Goal: Information Seeking & Learning: Compare options

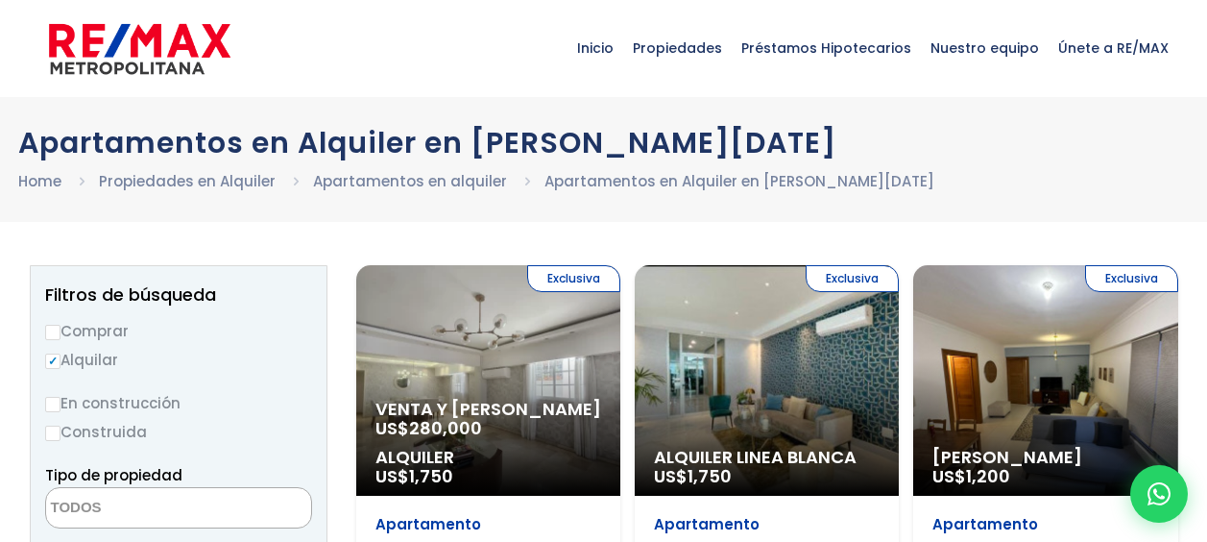
select select
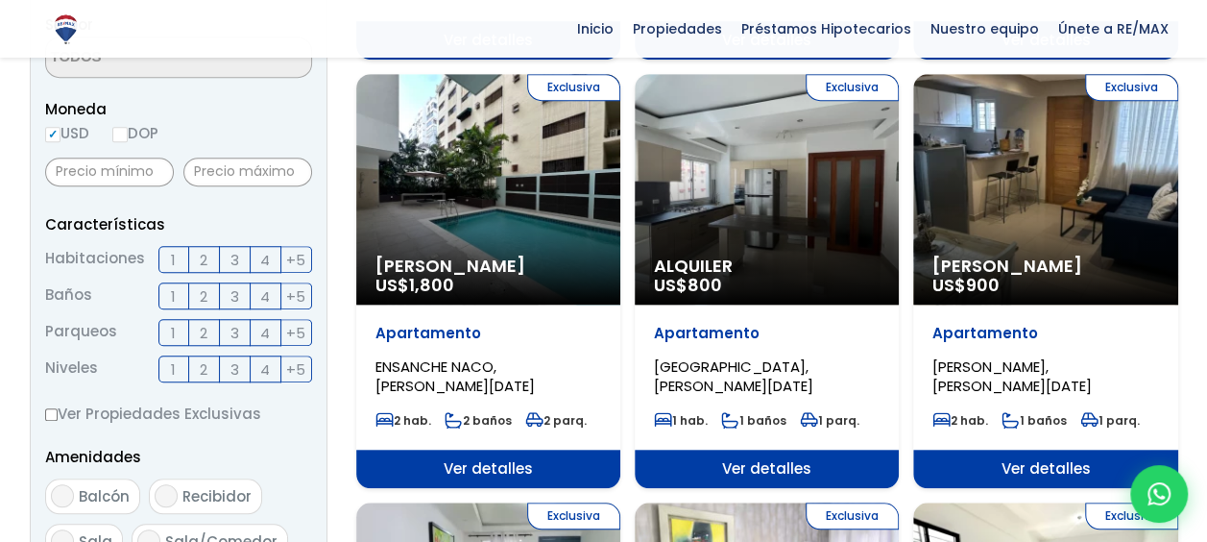
scroll to position [576, 0]
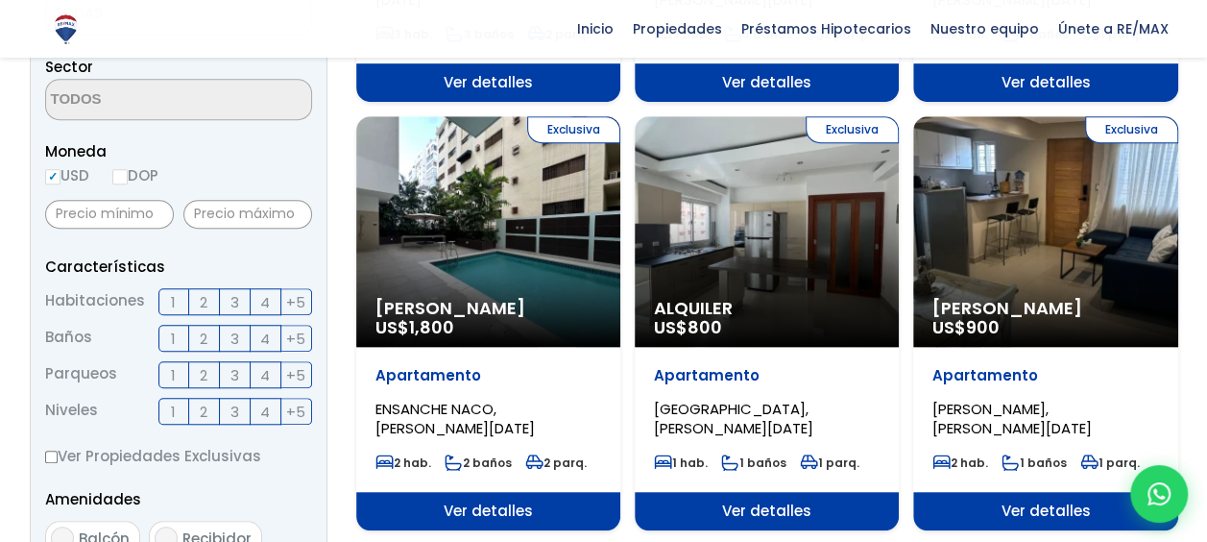
click at [234, 301] on span "3" at bounding box center [234, 302] width 9 height 24
click at [0, 0] on input "3" at bounding box center [0, 0] width 0 height 0
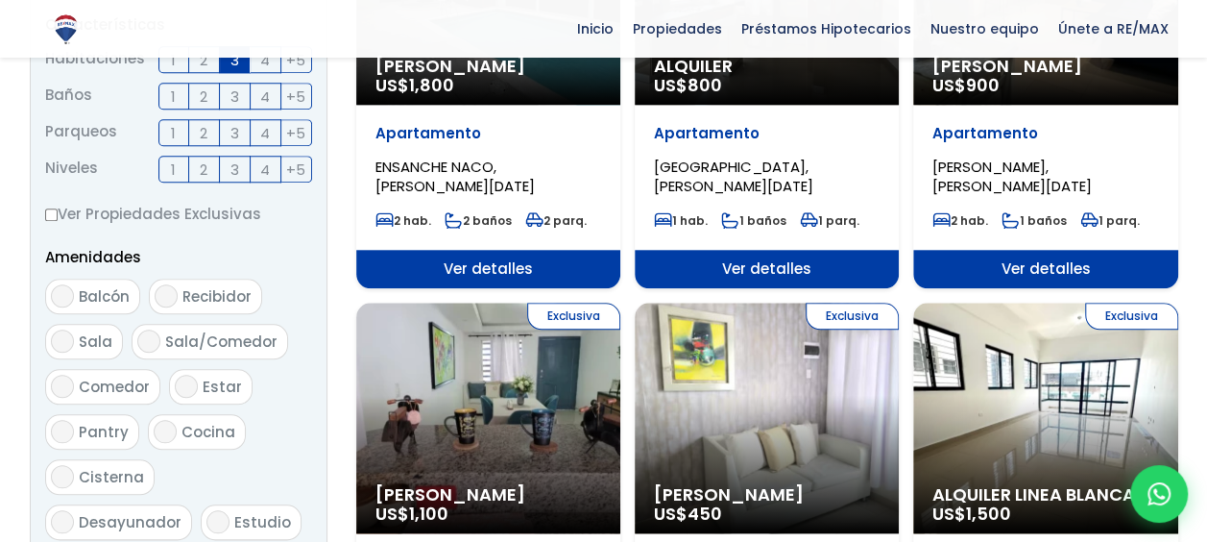
scroll to position [1056, 0]
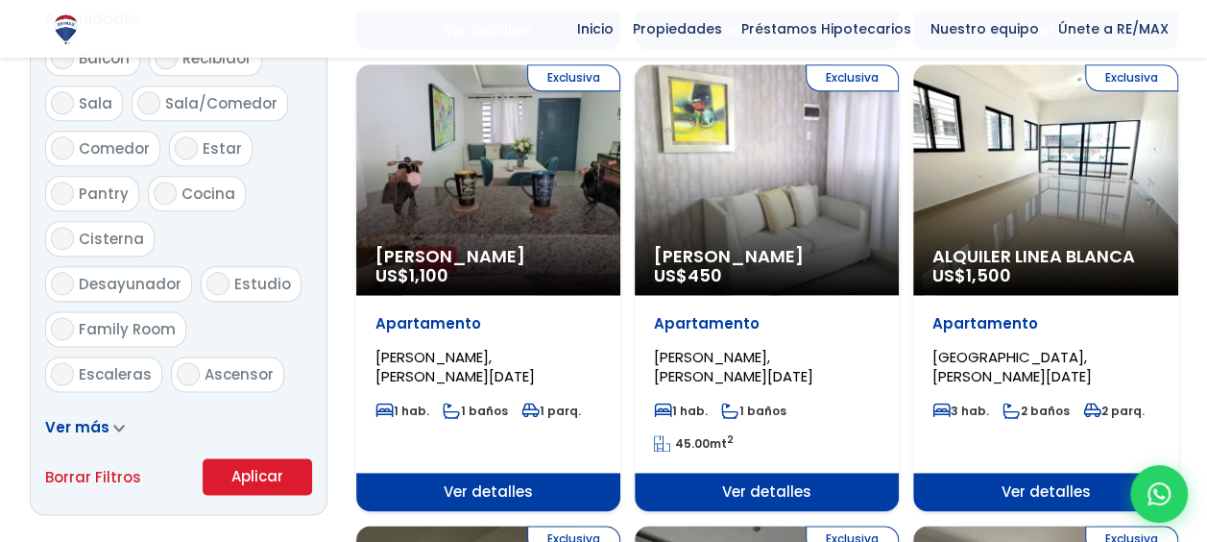
click at [250, 461] on button "Aplicar" at bounding box center [257, 476] width 109 height 36
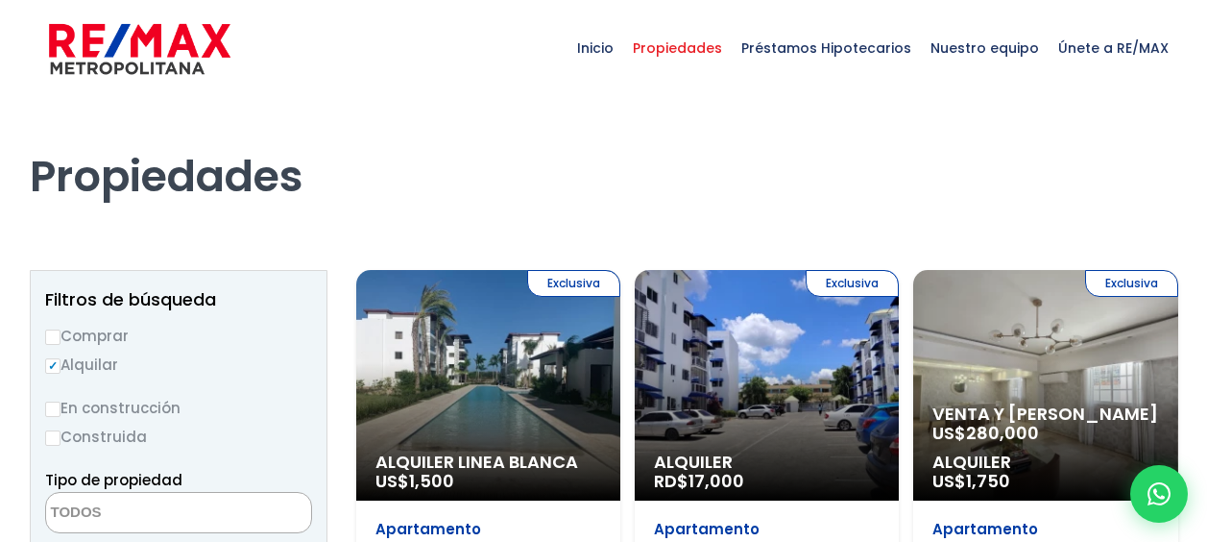
select select
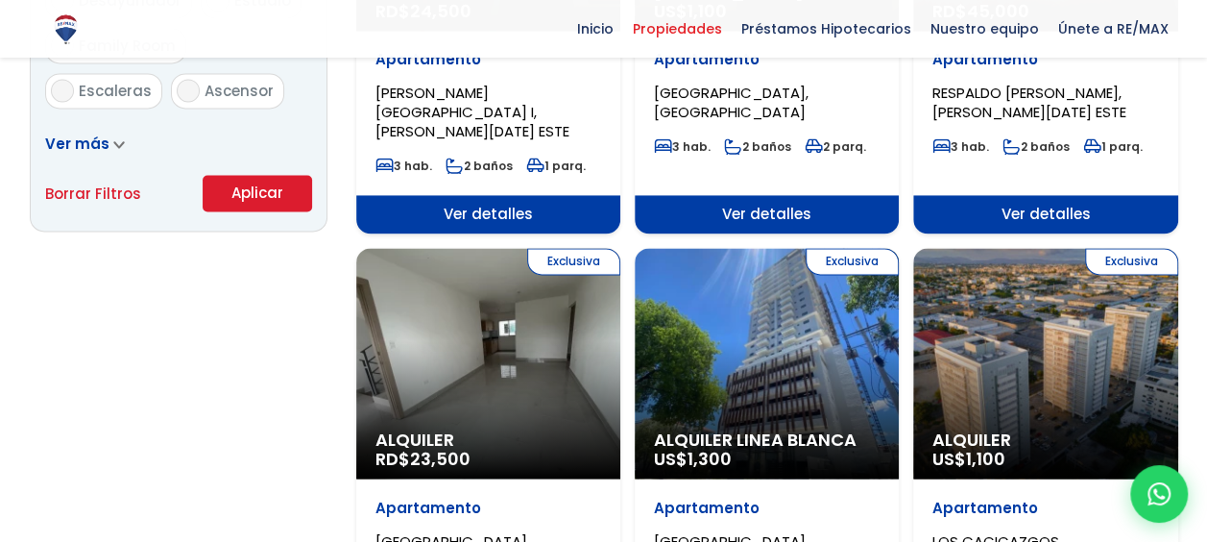
scroll to position [1440, 0]
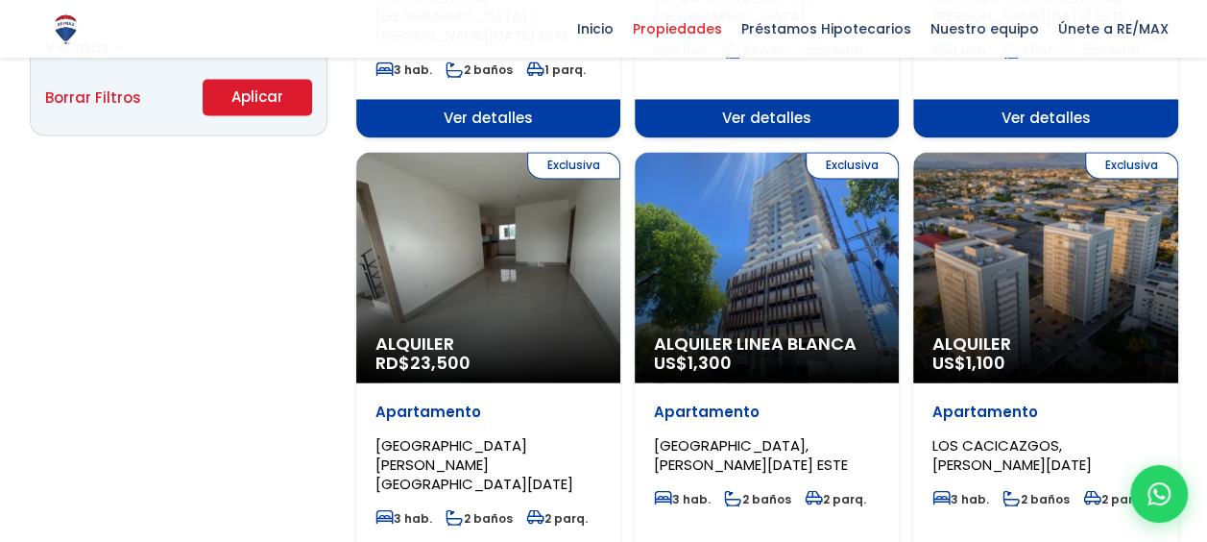
click at [529, 254] on div "Exclusiva Alquiler RD$ 23,500" at bounding box center [488, 267] width 264 height 230
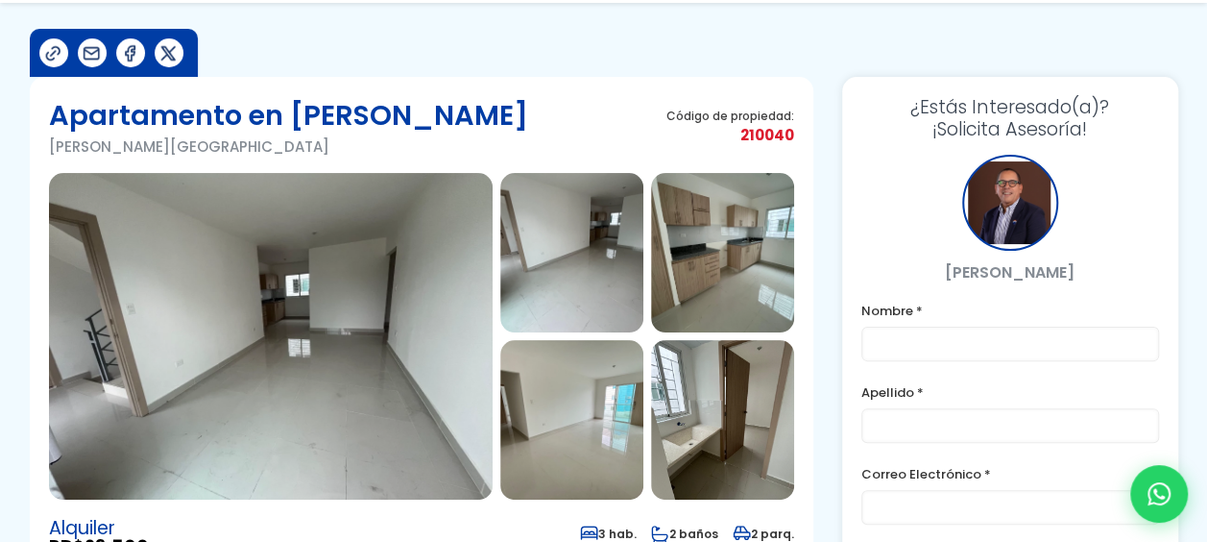
scroll to position [192, 0]
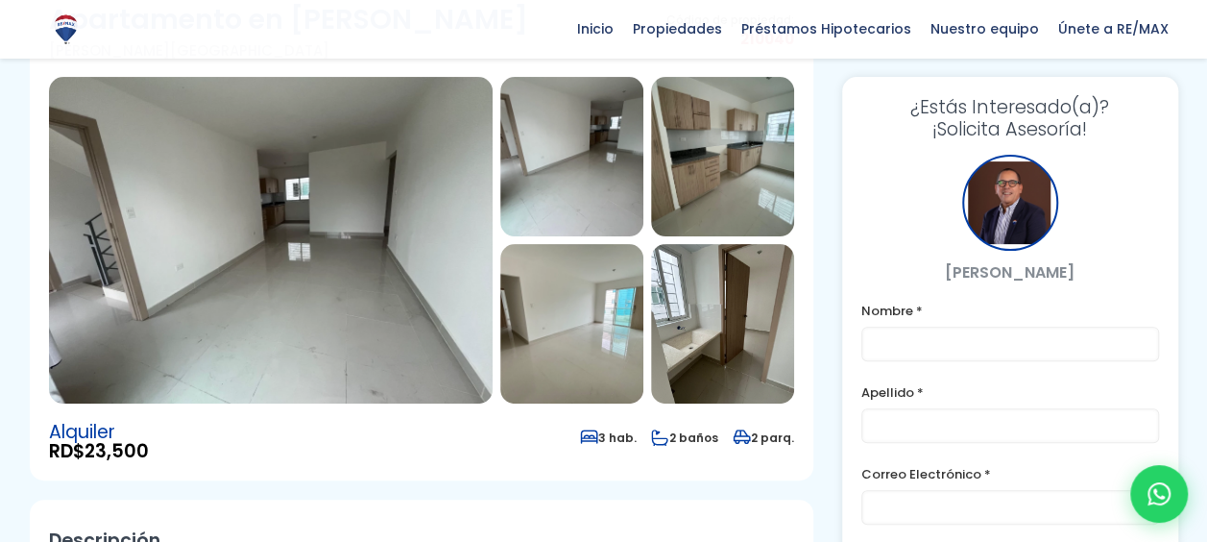
click at [353, 304] on img at bounding box center [271, 240] width 444 height 326
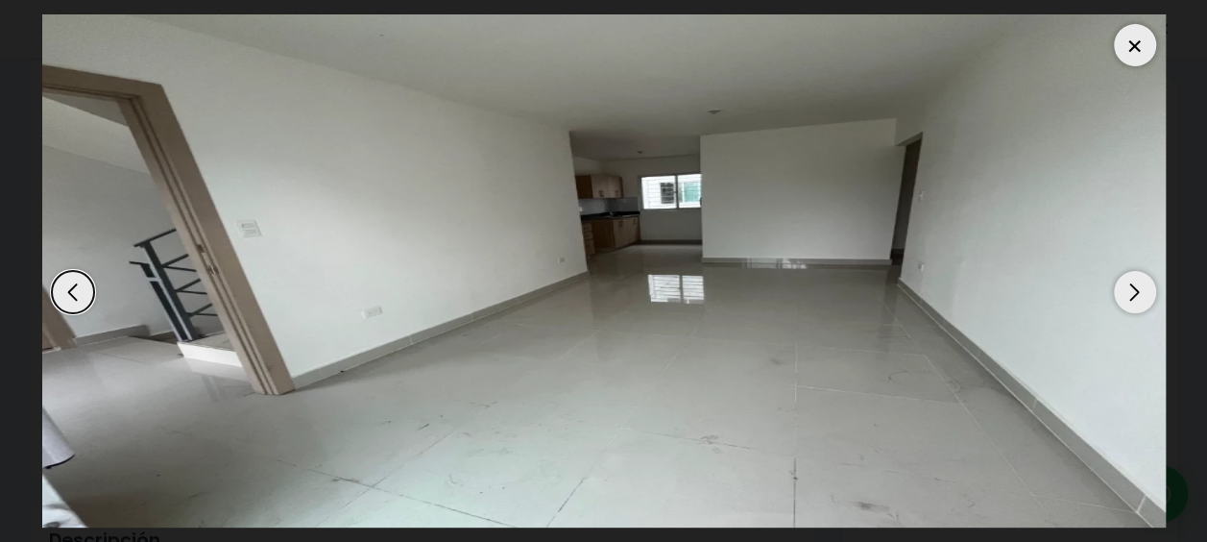
click at [1121, 298] on div "Next slide" at bounding box center [1135, 292] width 42 height 42
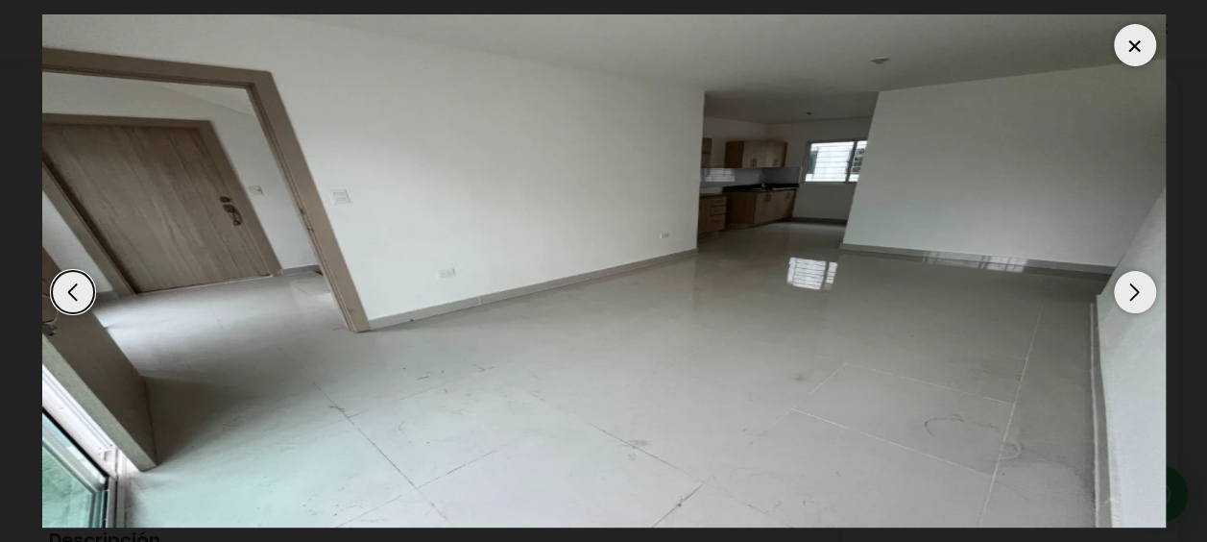
click at [1121, 298] on div "Next slide" at bounding box center [1135, 292] width 42 height 42
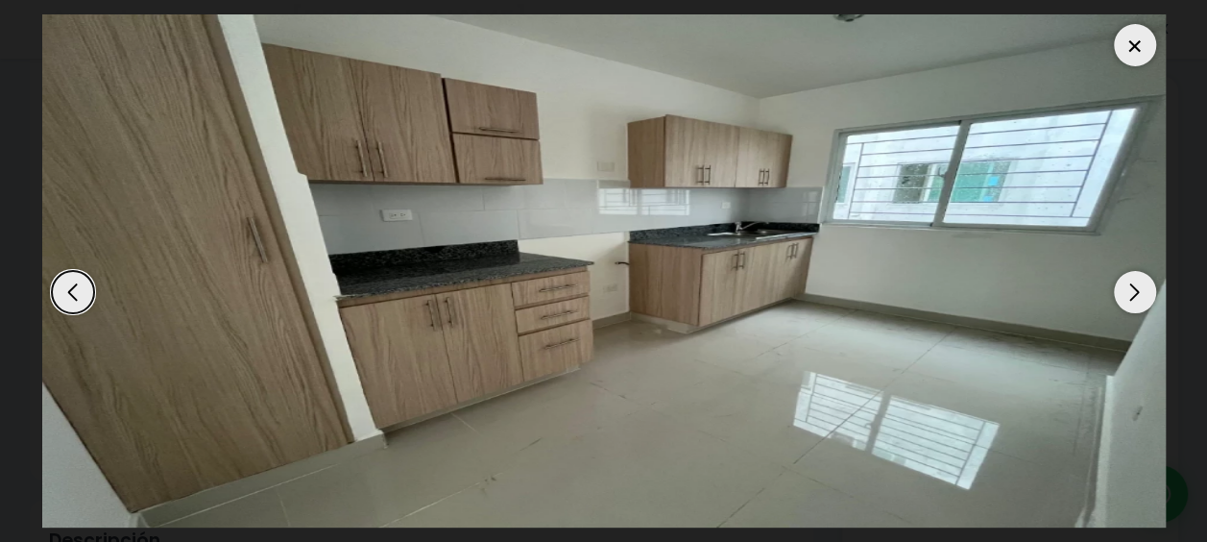
click at [1121, 298] on div "Next slide" at bounding box center [1135, 292] width 42 height 42
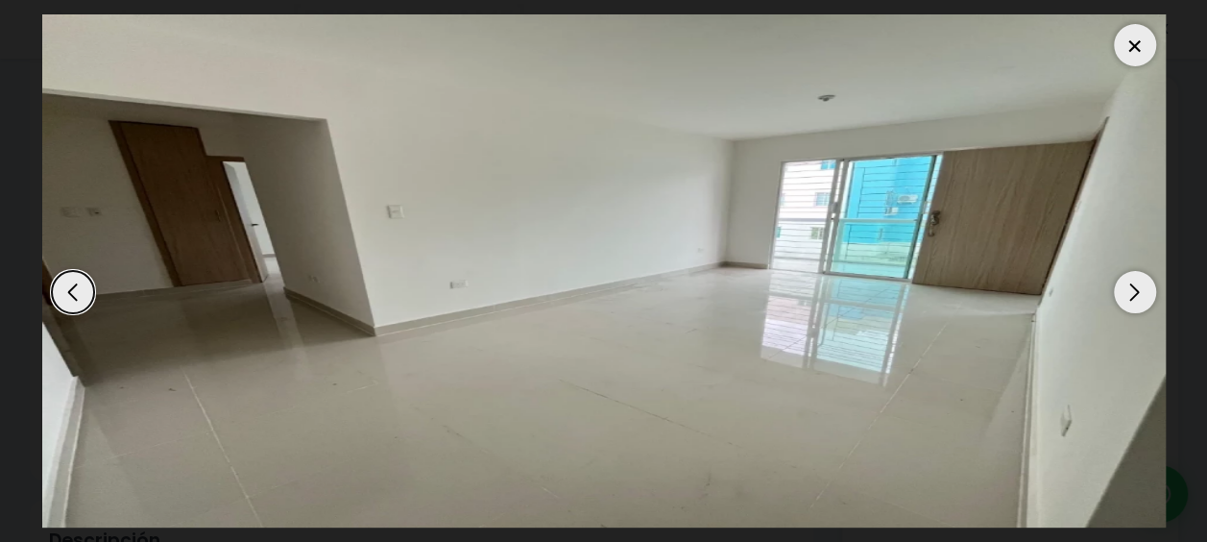
click at [1121, 298] on div "Next slide" at bounding box center [1135, 292] width 42 height 42
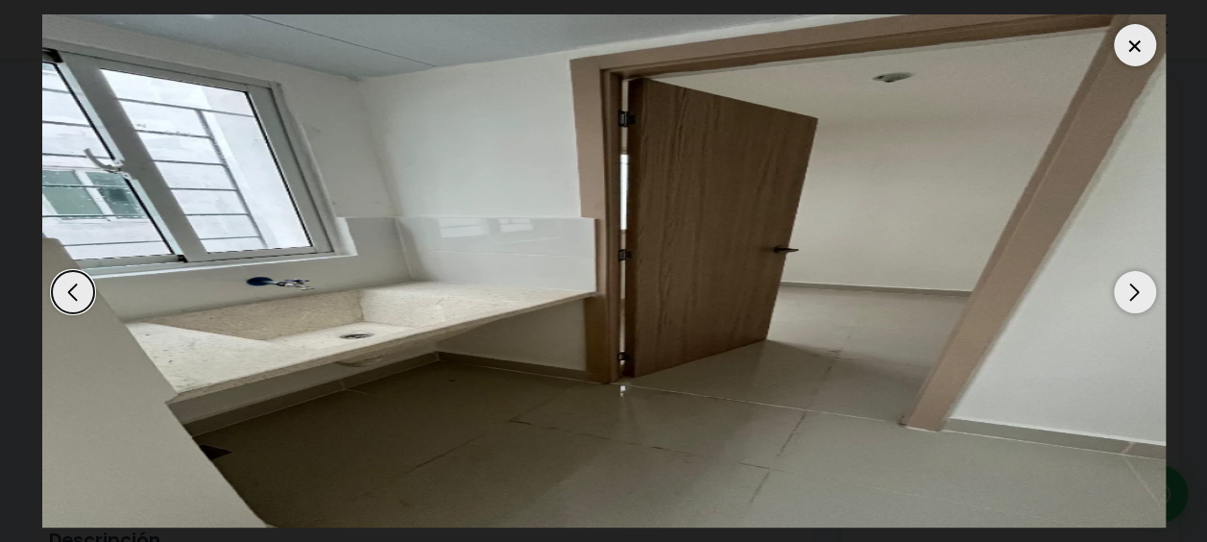
click at [1121, 298] on div "Next slide" at bounding box center [1135, 292] width 42 height 42
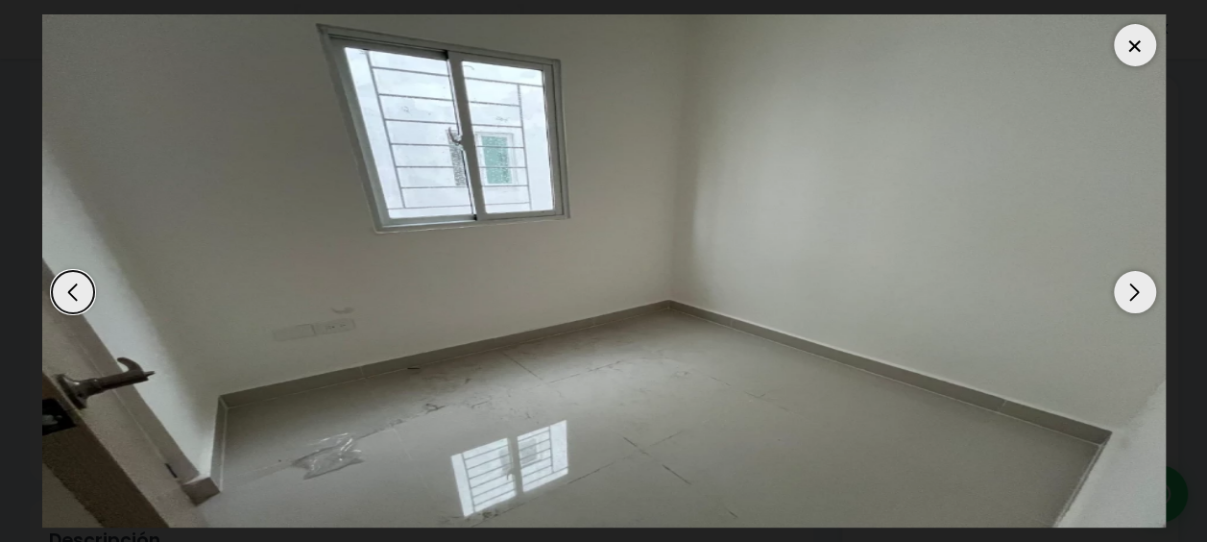
click at [1121, 298] on div "Next slide" at bounding box center [1135, 292] width 42 height 42
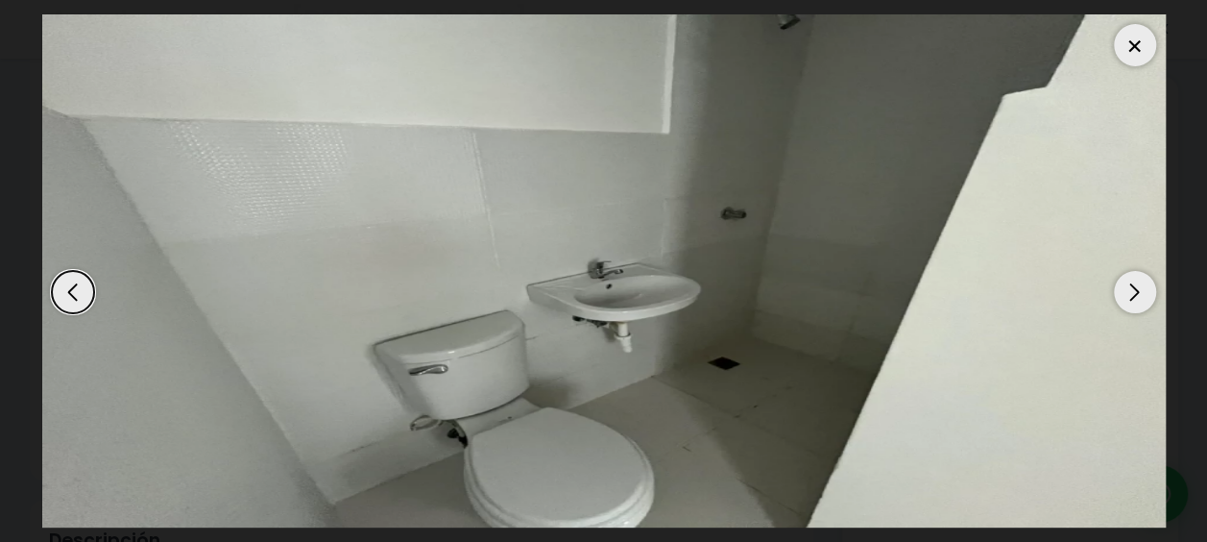
click at [1121, 299] on div "Next slide" at bounding box center [1135, 292] width 42 height 42
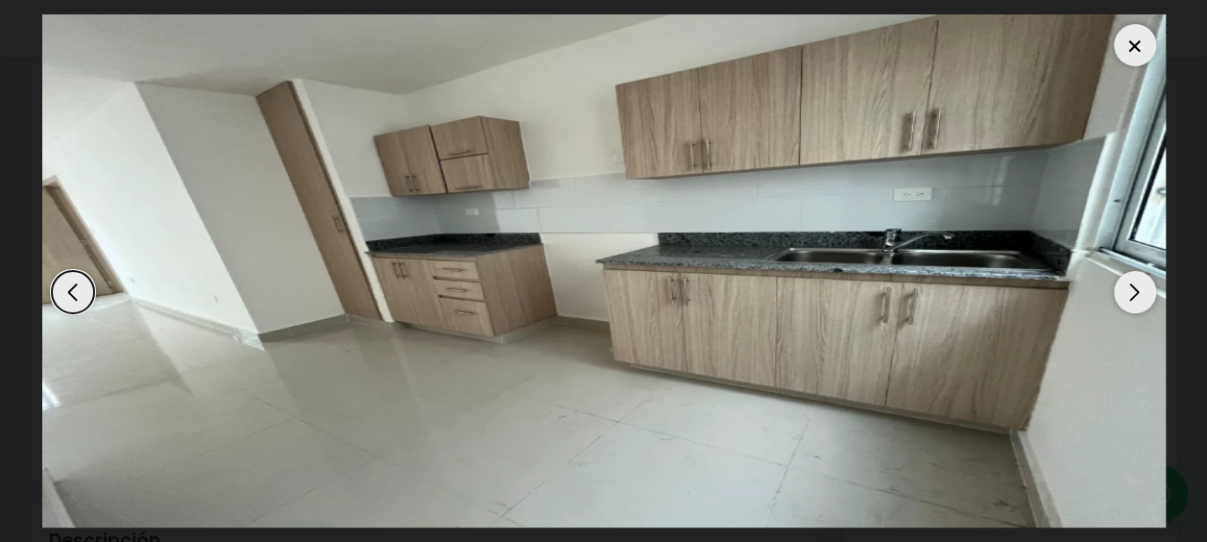
click at [1121, 299] on div "Next slide" at bounding box center [1135, 292] width 42 height 42
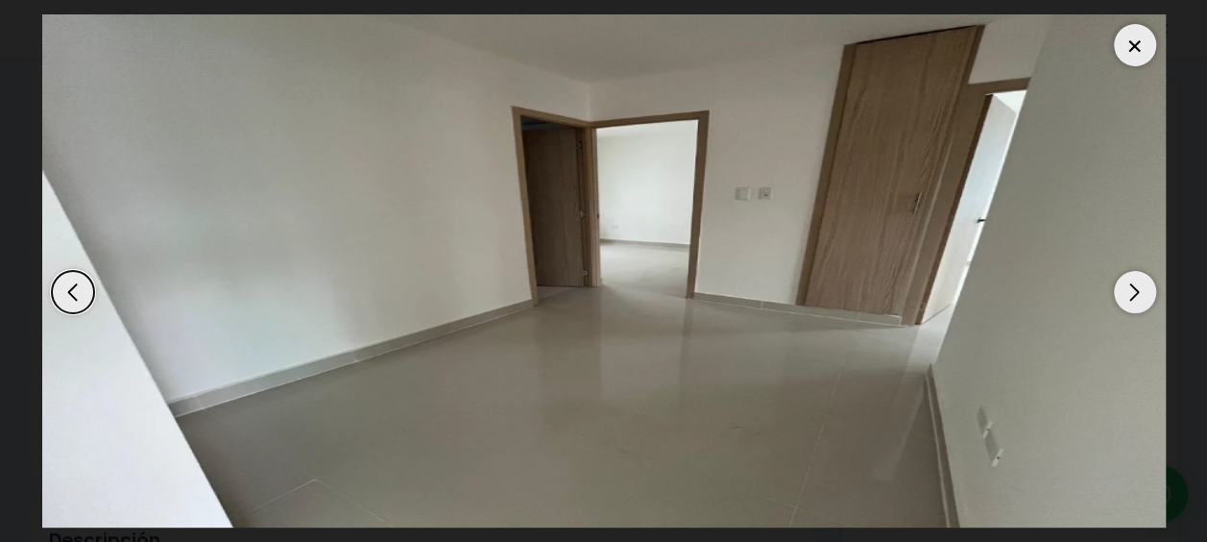
click at [1121, 299] on div "Next slide" at bounding box center [1135, 292] width 42 height 42
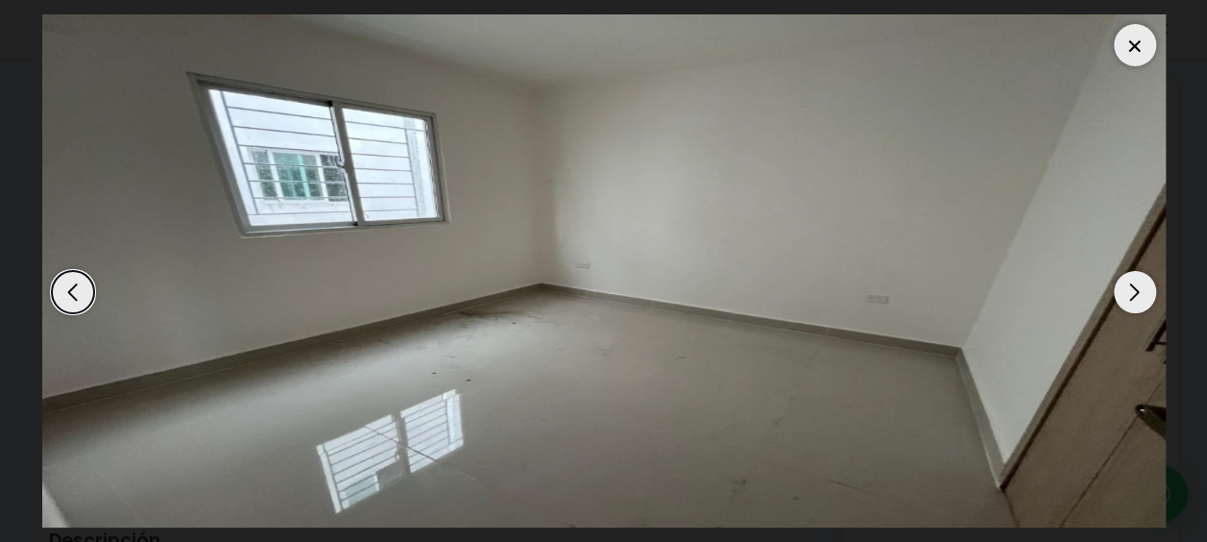
click at [1121, 299] on div "Next slide" at bounding box center [1135, 292] width 42 height 42
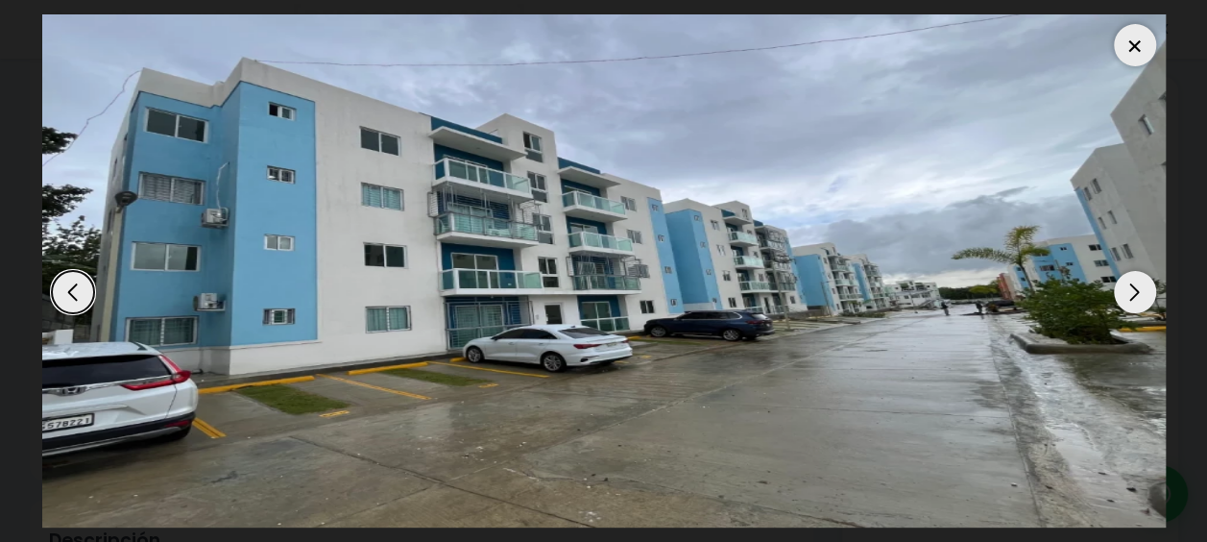
click at [1121, 299] on div "Next slide" at bounding box center [1135, 292] width 42 height 42
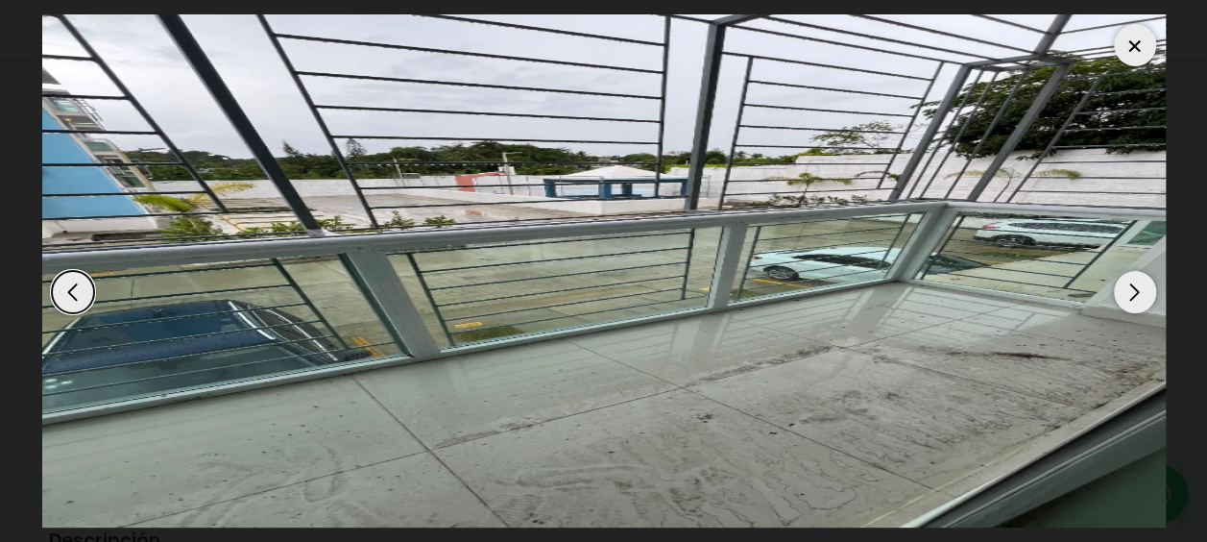
click at [1121, 299] on div "Next slide" at bounding box center [1135, 292] width 42 height 42
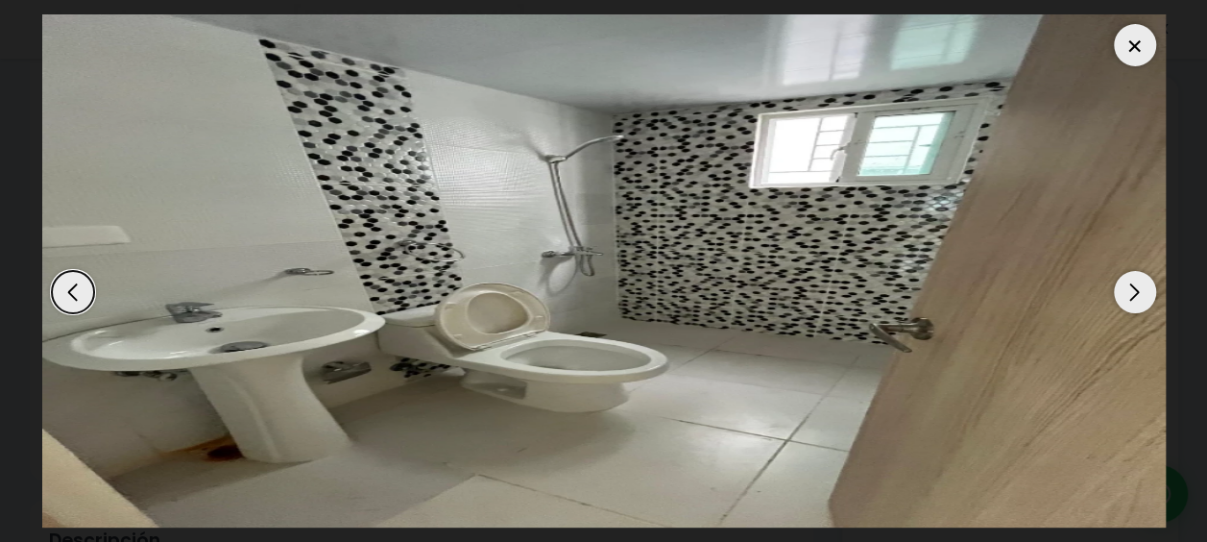
click at [1131, 59] on div at bounding box center [1135, 45] width 42 height 42
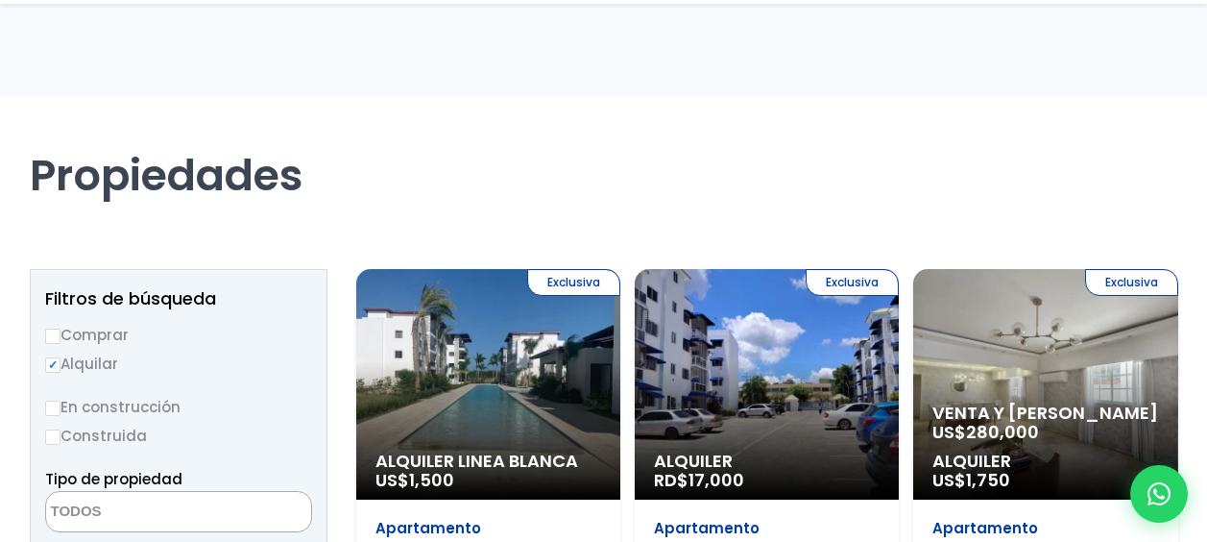
select select
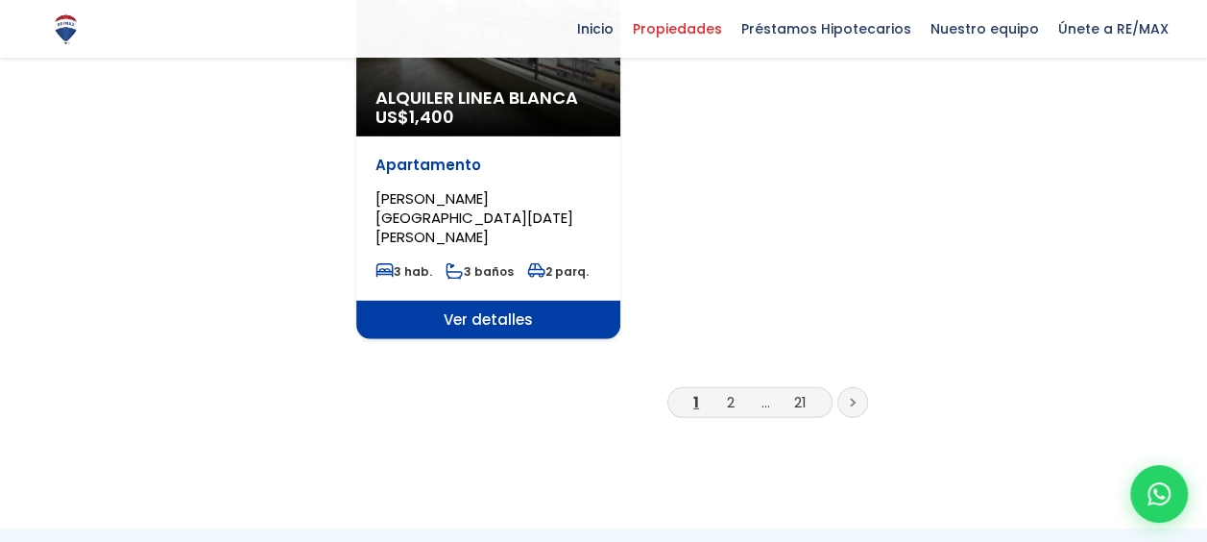
scroll to position [2592, 0]
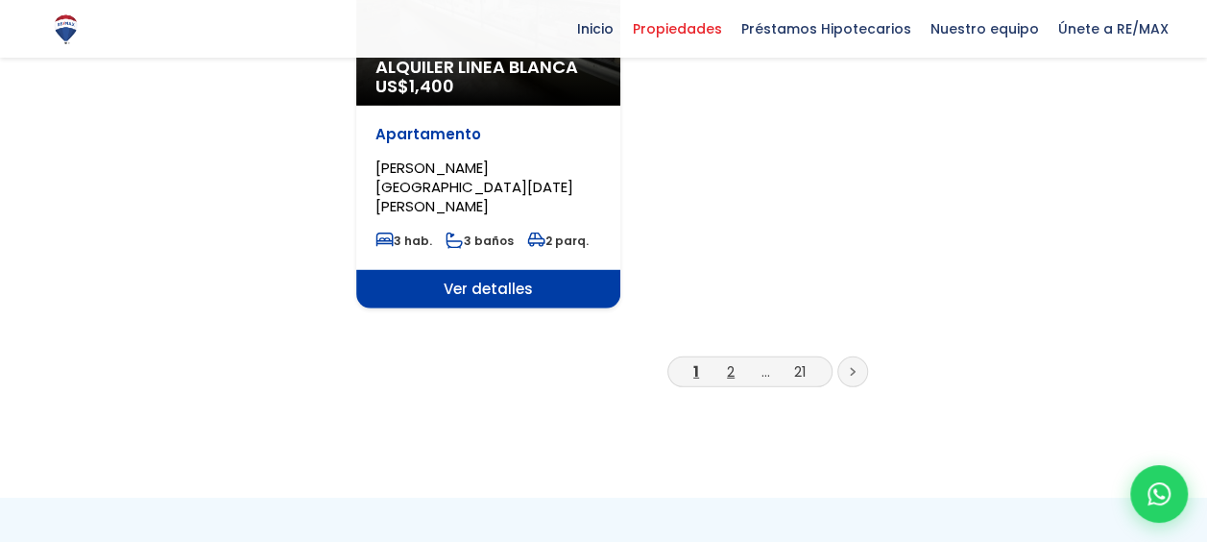
click at [730, 361] on link "2" at bounding box center [731, 371] width 8 height 20
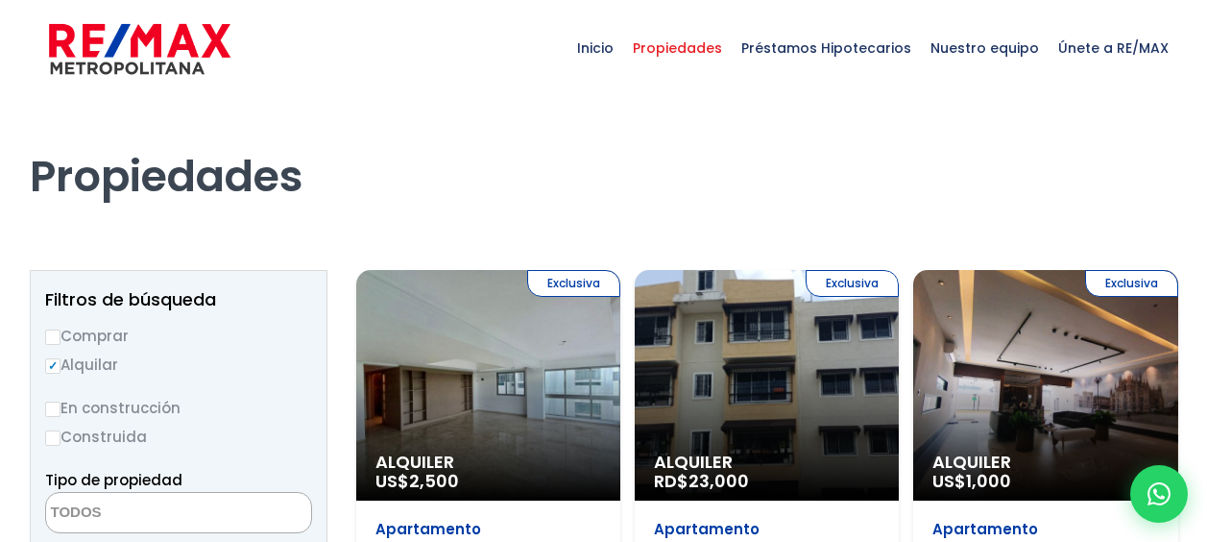
select select
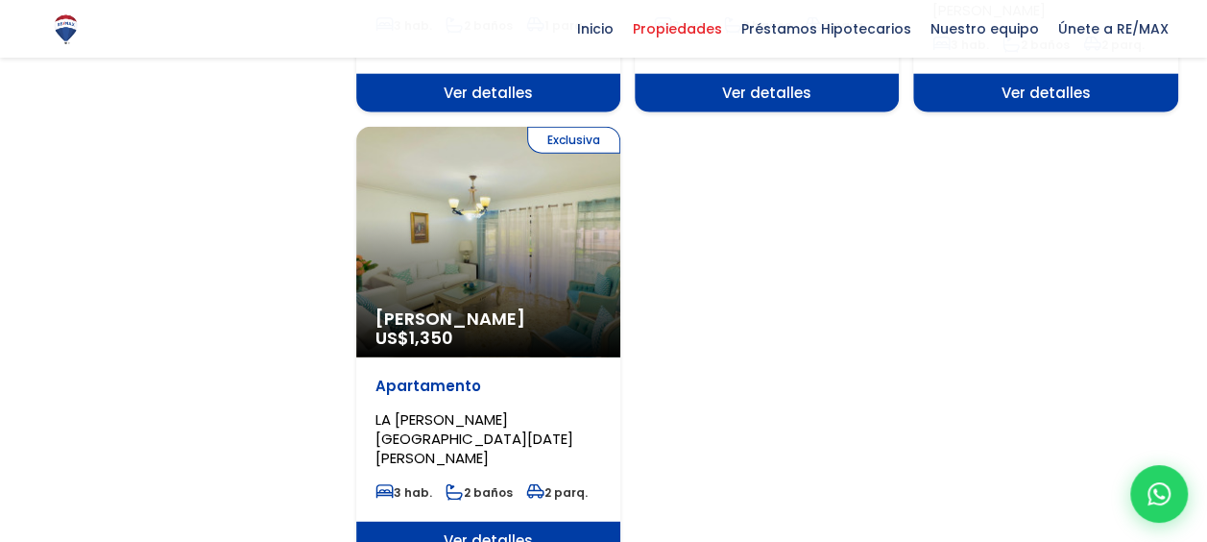
scroll to position [2400, 0]
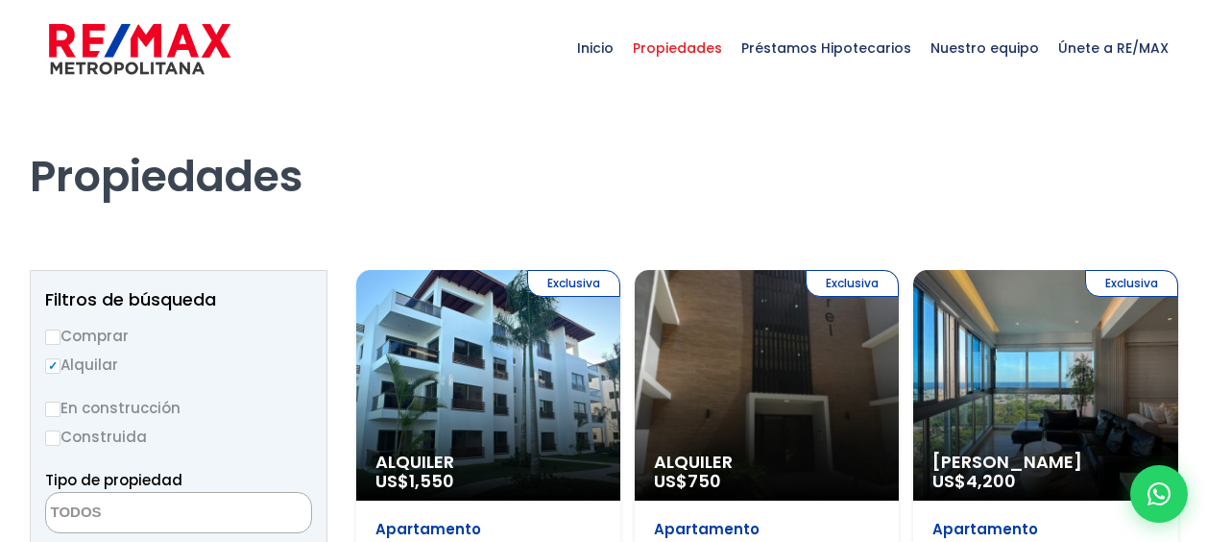
select select
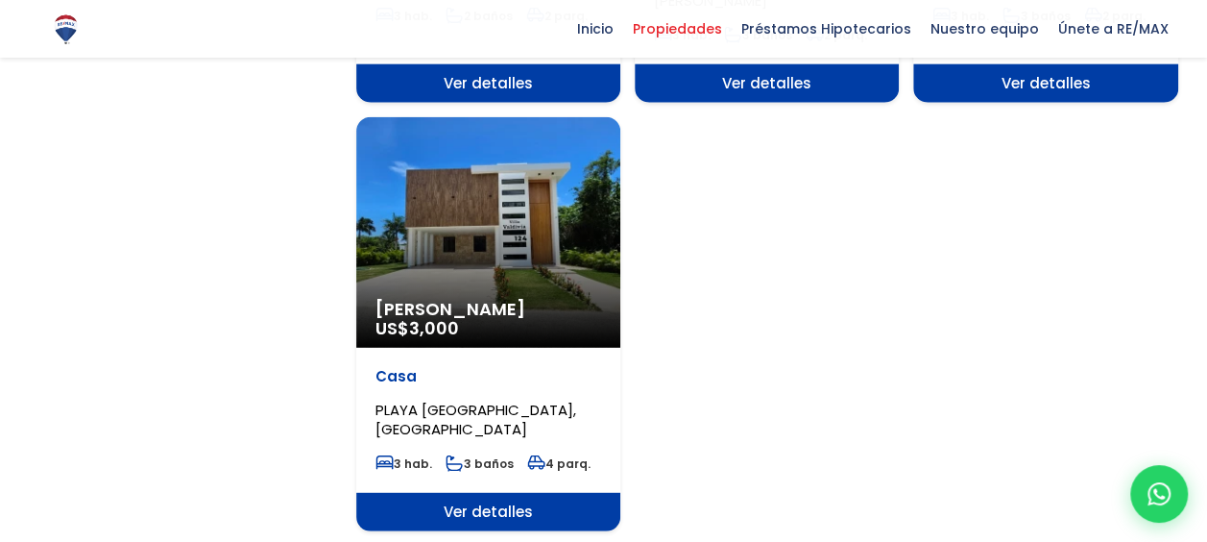
scroll to position [2400, 0]
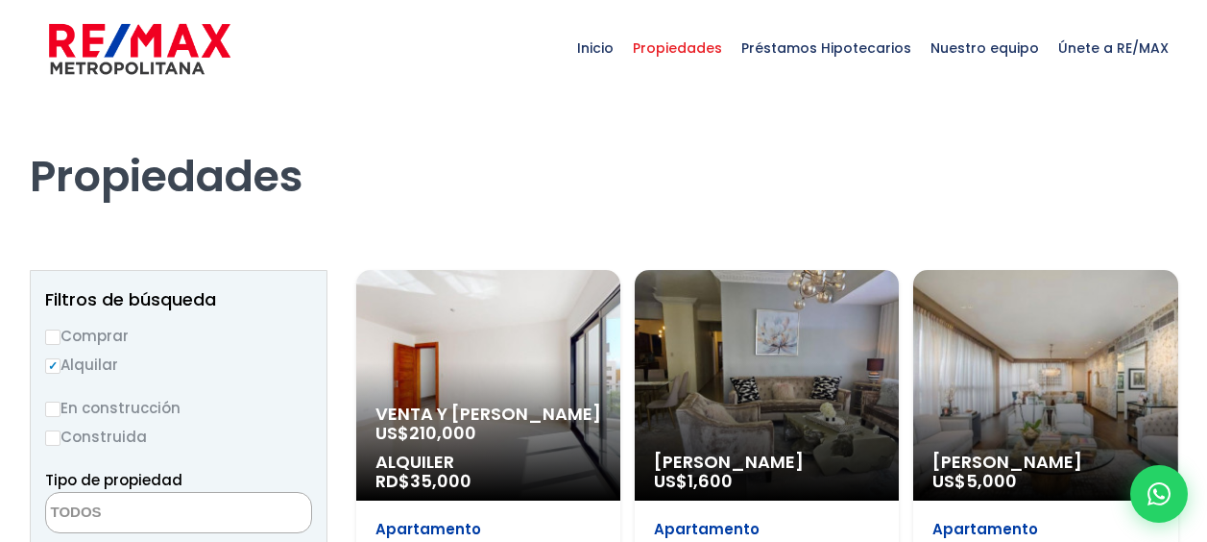
select select
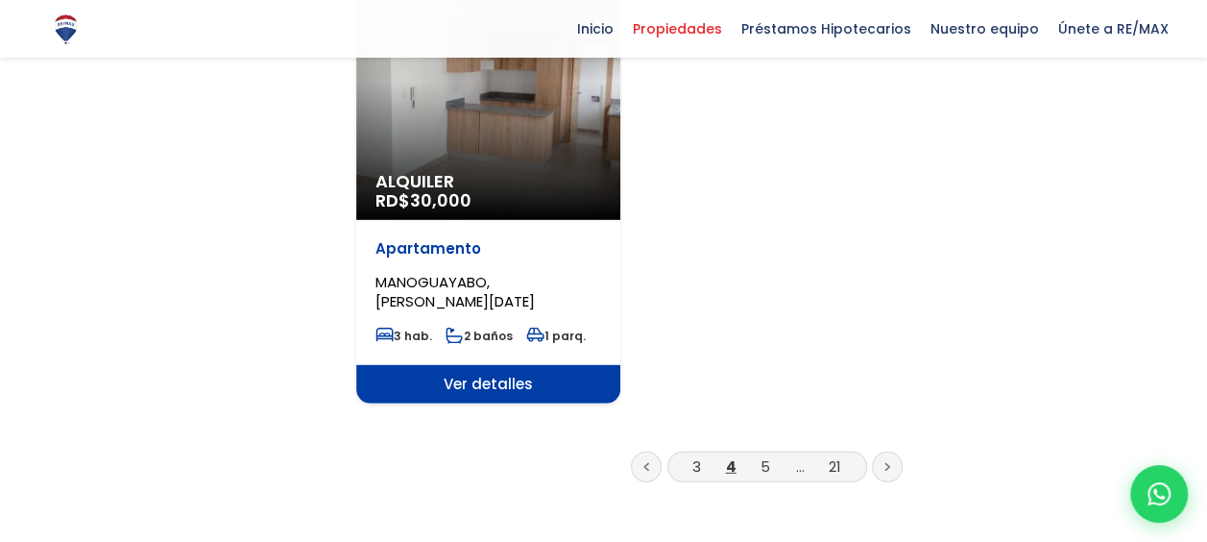
scroll to position [2592, 0]
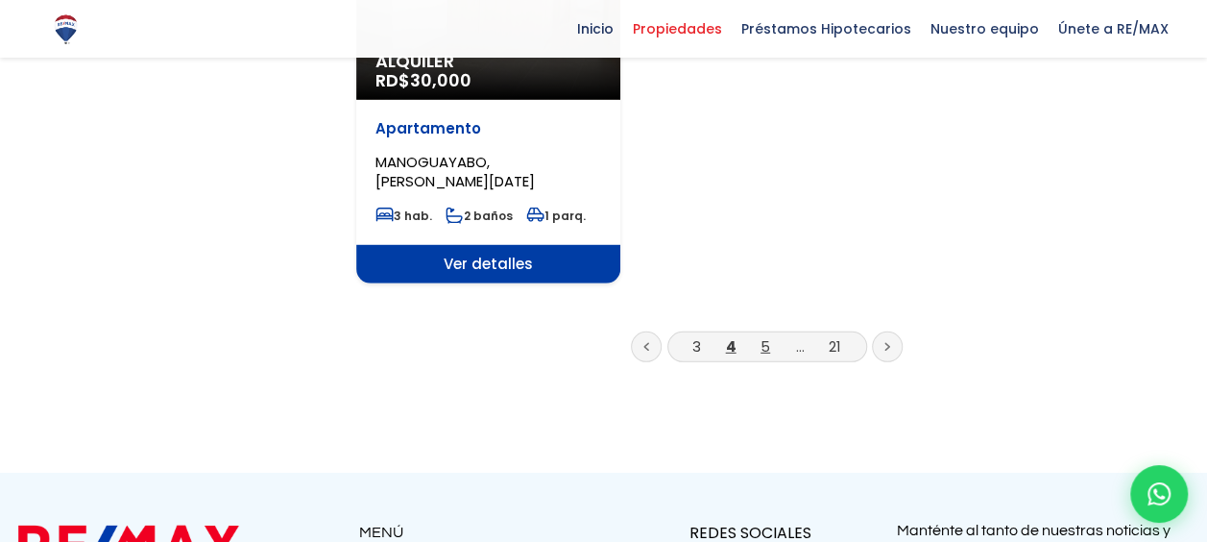
click at [764, 336] on link "5" at bounding box center [765, 346] width 10 height 20
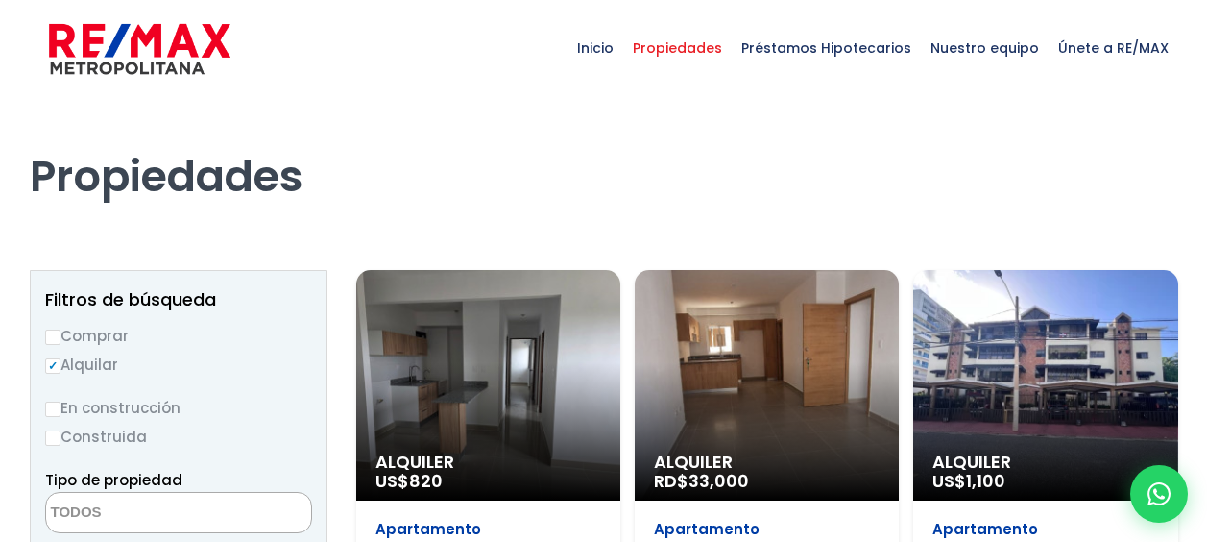
select select
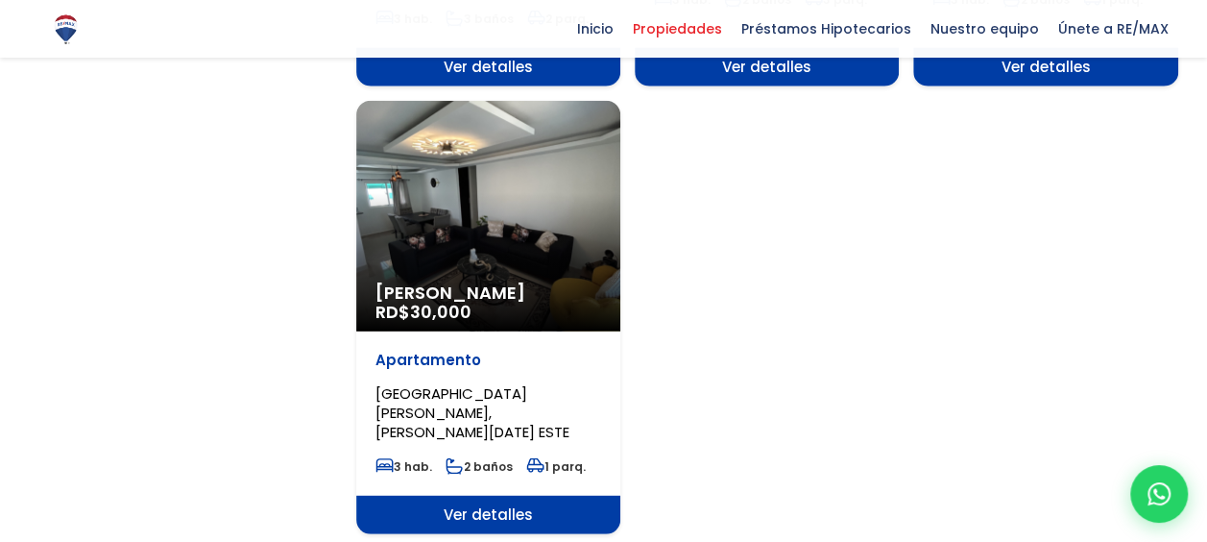
scroll to position [2496, 0]
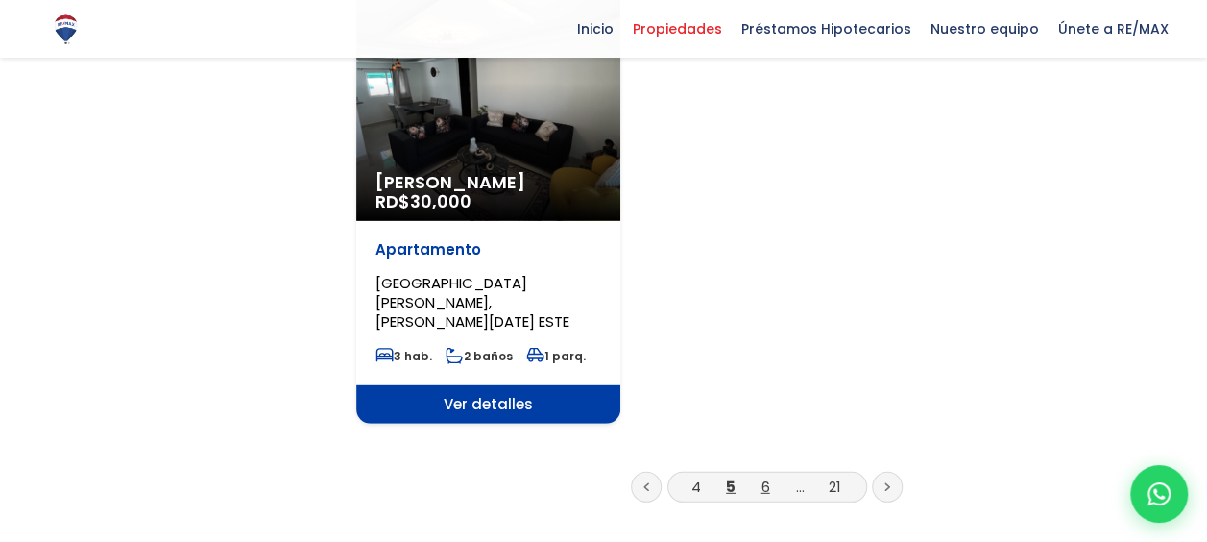
click at [764, 476] on link "6" at bounding box center [765, 486] width 9 height 20
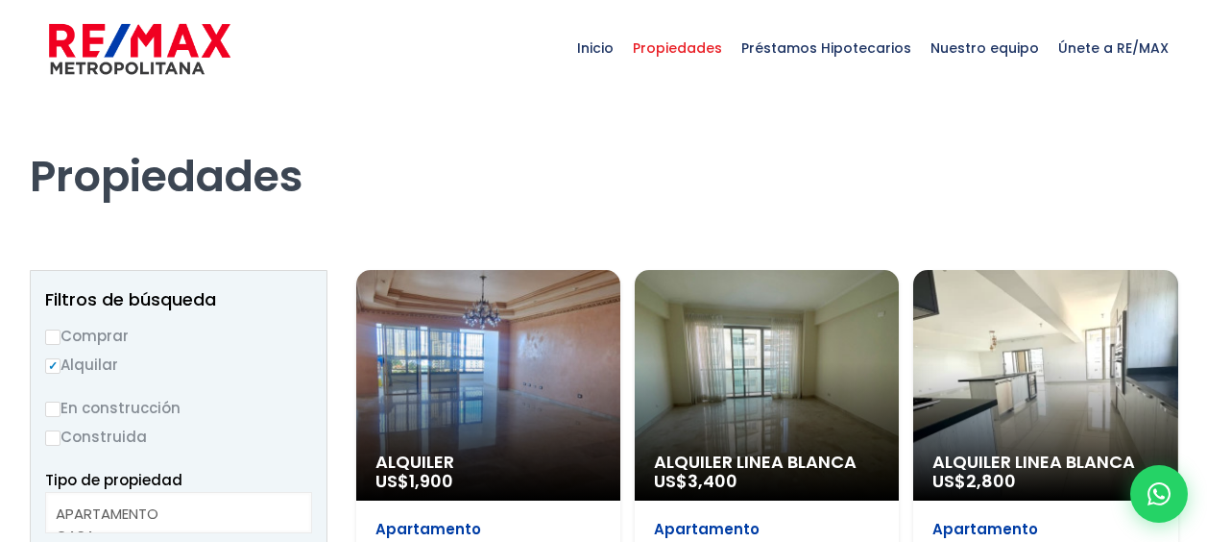
select select
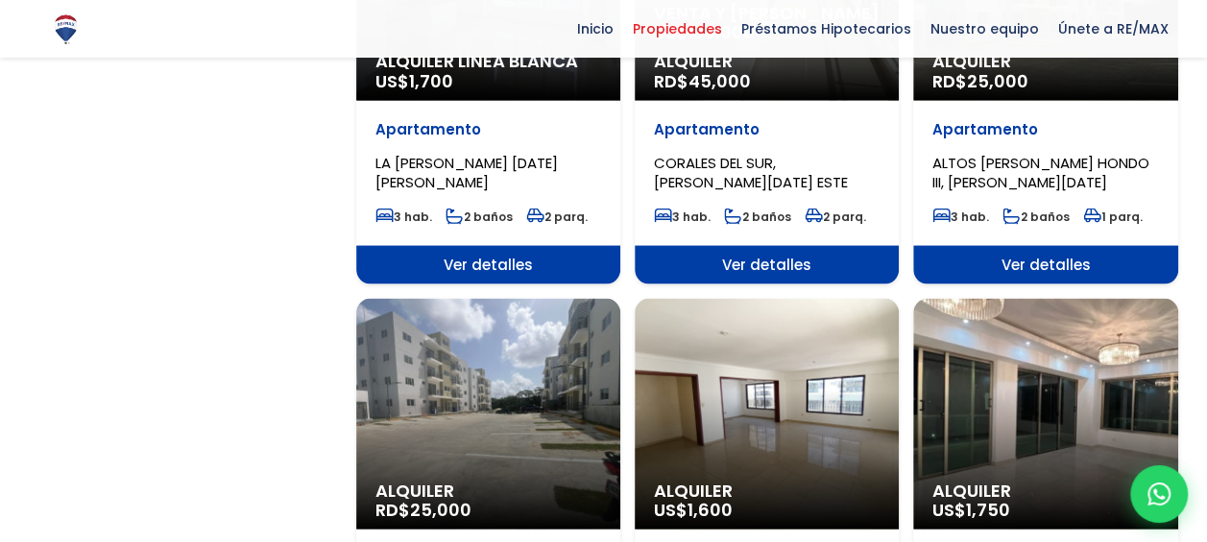
scroll to position [1824, 0]
